Goal: Information Seeking & Learning: Compare options

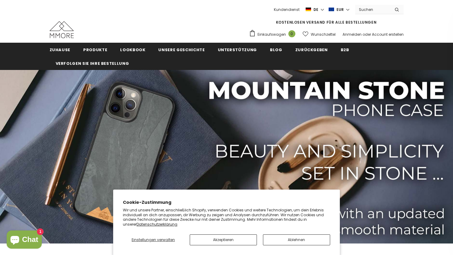
click at [290, 240] on button "Ablehnen" at bounding box center [296, 239] width 67 height 11
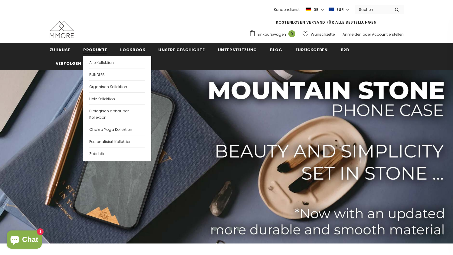
click at [101, 53] on span "Produkte" at bounding box center [95, 50] width 24 height 6
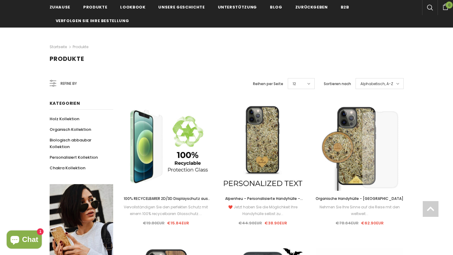
scroll to position [77, 0]
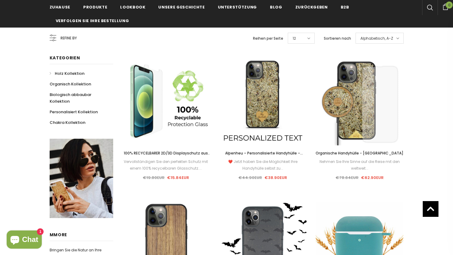
click at [68, 74] on span "Holz Kollektion" at bounding box center [70, 74] width 30 height 6
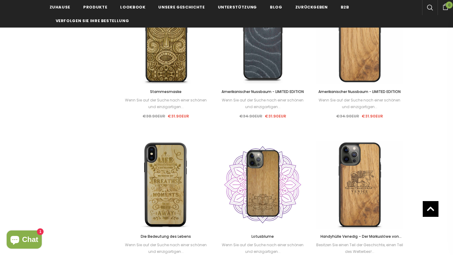
scroll to position [606, 0]
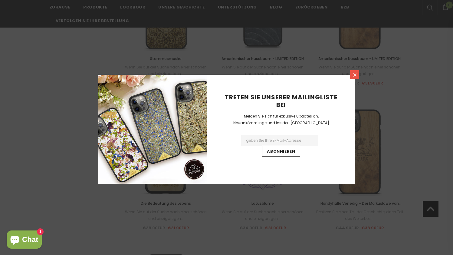
click at [356, 76] on icon at bounding box center [354, 74] width 3 height 3
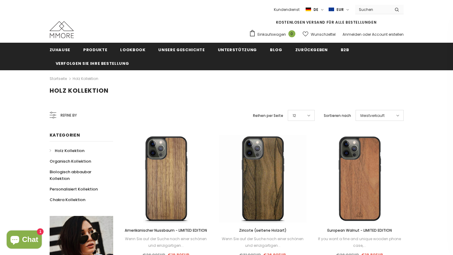
scroll to position [0, 0]
click at [64, 162] on span "Organisch Kollektion" at bounding box center [75, 161] width 41 height 6
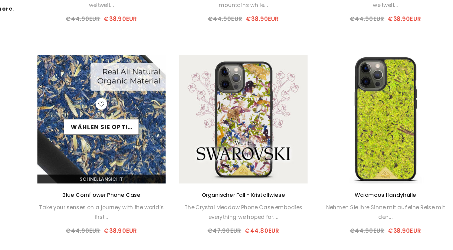
scroll to position [312, 0]
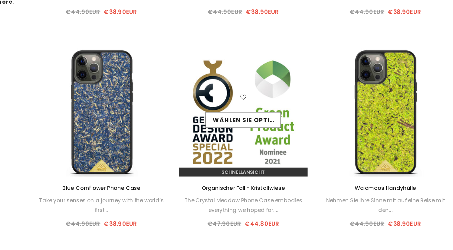
click at [219, 142] on div "Wählen Sie Optionen" at bounding box center [263, 156] width 88 height 29
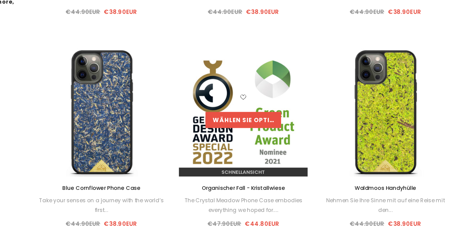
click at [237, 156] on link "Wählen Sie Optionen" at bounding box center [262, 161] width 51 height 11
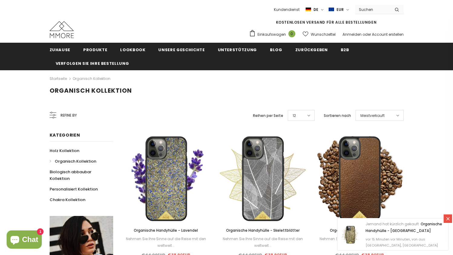
scroll to position [0, 0]
click at [68, 171] on span "Biologisch abbaubar Kollektion" at bounding box center [76, 175] width 42 height 12
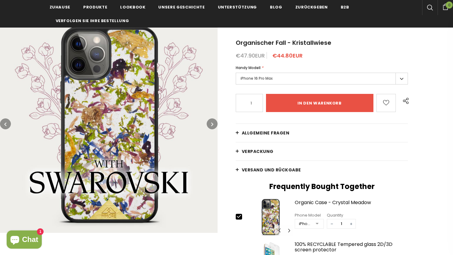
scroll to position [65, 0]
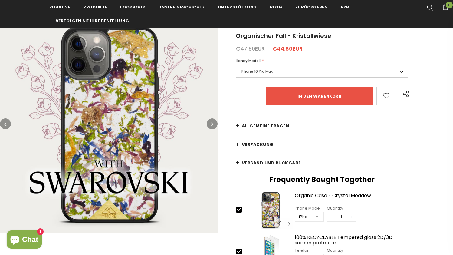
click at [212, 127] on icon "button" at bounding box center [212, 124] width 2 height 6
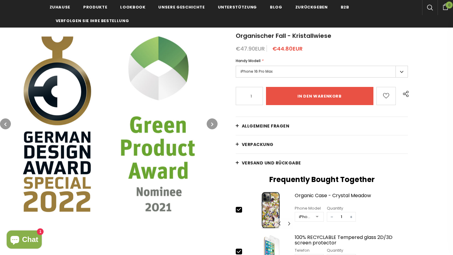
click at [212, 127] on icon "button" at bounding box center [212, 124] width 2 height 6
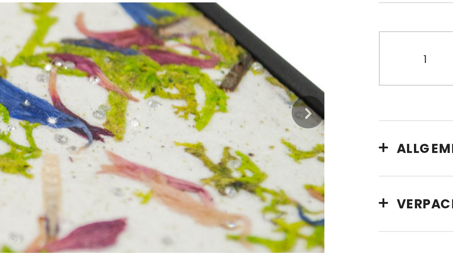
scroll to position [64, 0]
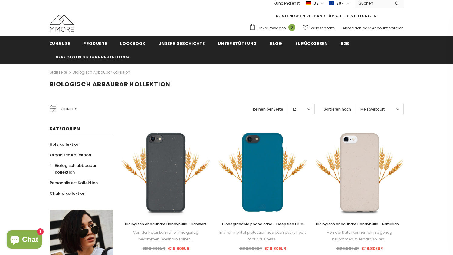
scroll to position [6, 0]
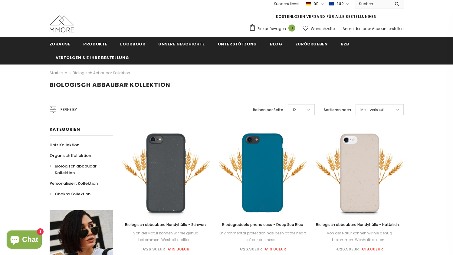
click at [73, 195] on span "Chakra Kollektion" at bounding box center [73, 194] width 36 height 6
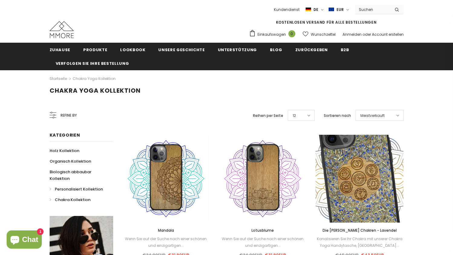
click at [59, 187] on span "Personalisiert Kollektion" at bounding box center [79, 189] width 48 height 6
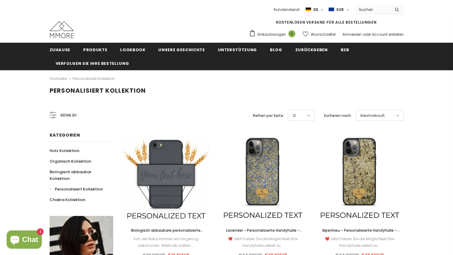
click at [68, 30] on img at bounding box center [62, 29] width 24 height 17
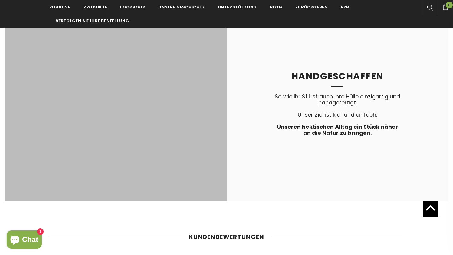
scroll to position [1269, 0]
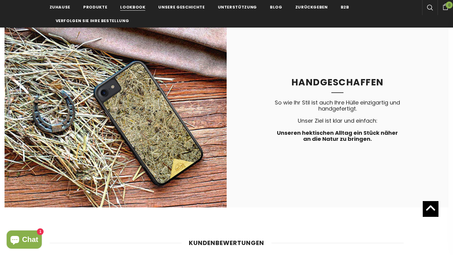
click at [134, 6] on span "Lookbook" at bounding box center [132, 7] width 25 height 6
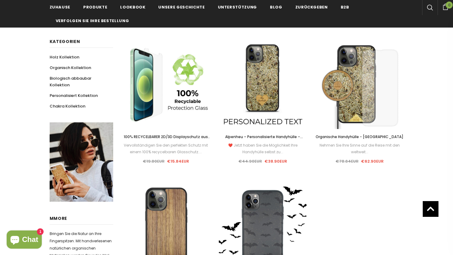
scroll to position [94, 0]
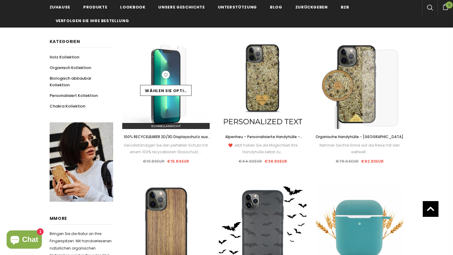
click at [170, 78] on icon at bounding box center [166, 75] width 8 height 8
click at [180, 94] on link "Wählen Sie Optionen" at bounding box center [165, 90] width 51 height 11
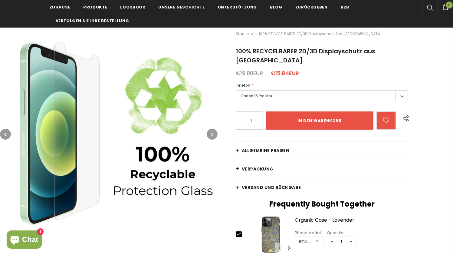
scroll to position [53, 0]
